Goal: Navigation & Orientation: Find specific page/section

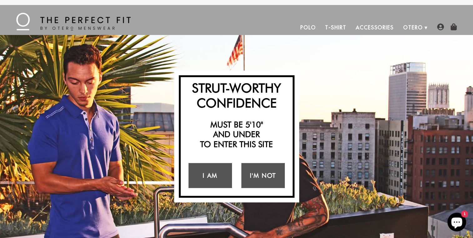
click at [373, 25] on link "Accessories" at bounding box center [374, 27] width 47 height 15
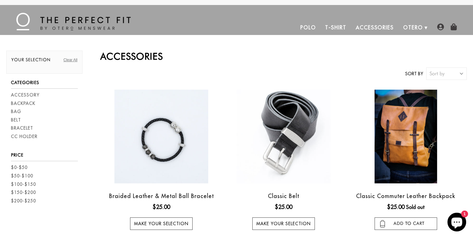
click at [317, 28] on link "Polo" at bounding box center [307, 27] width 25 height 15
